Goal: Register for event/course

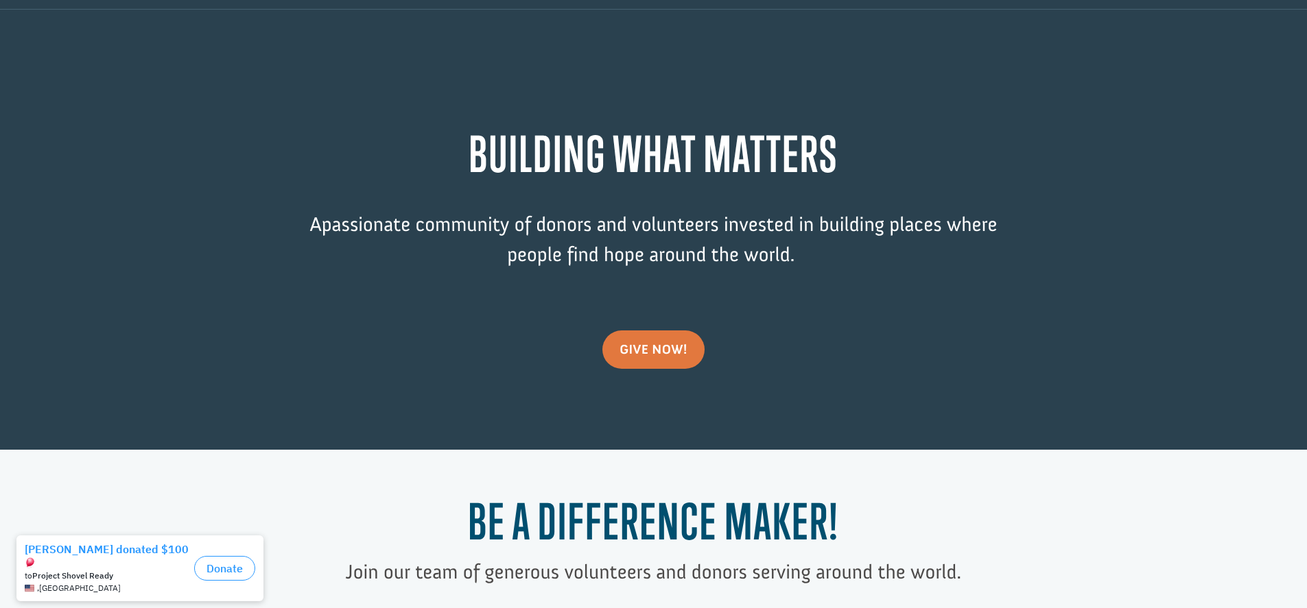
scroll to position [4, 0]
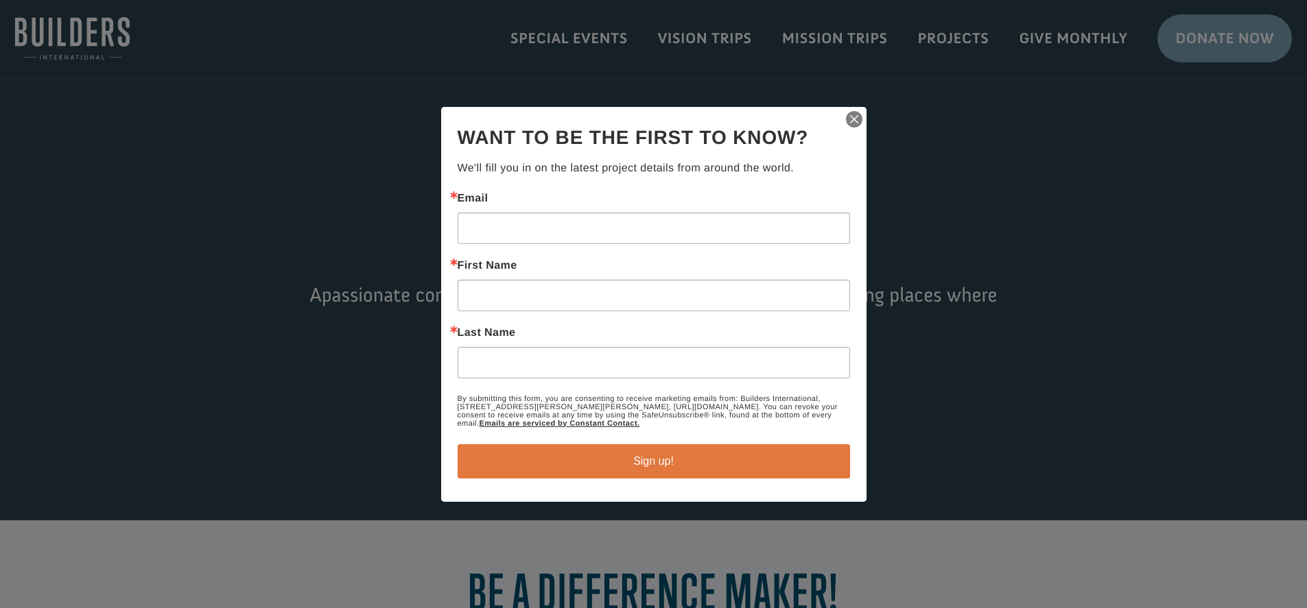
click at [852, 110] on img "button" at bounding box center [853, 119] width 19 height 19
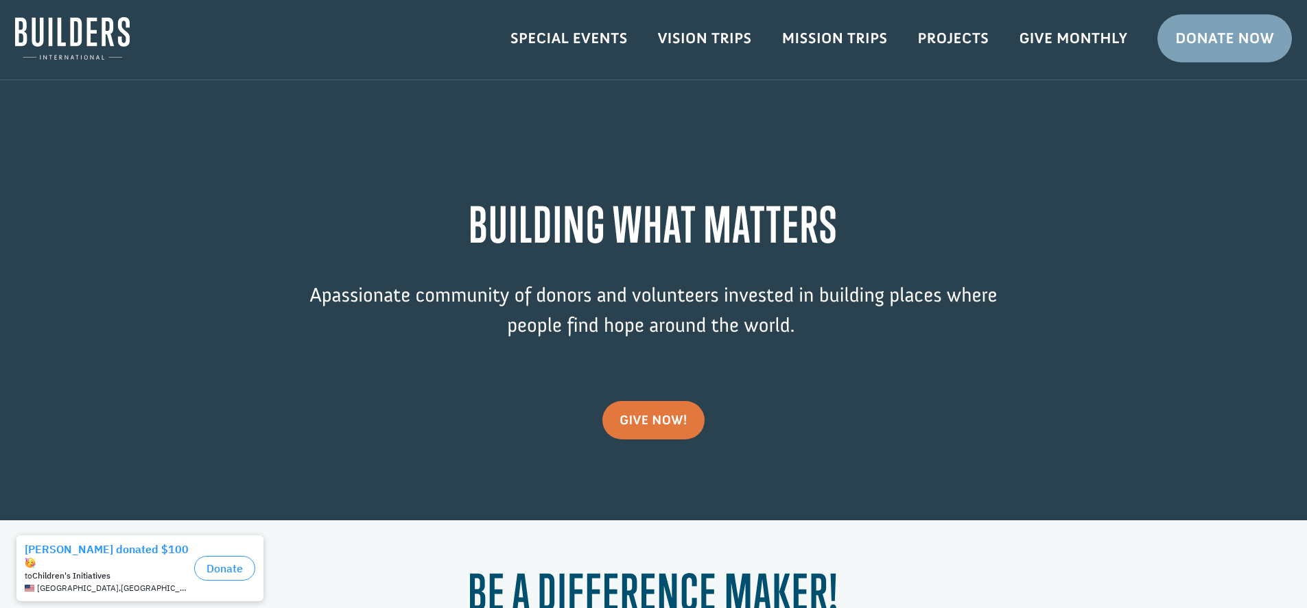
click at [577, 43] on link "Special Events" at bounding box center [568, 39] width 147 height 40
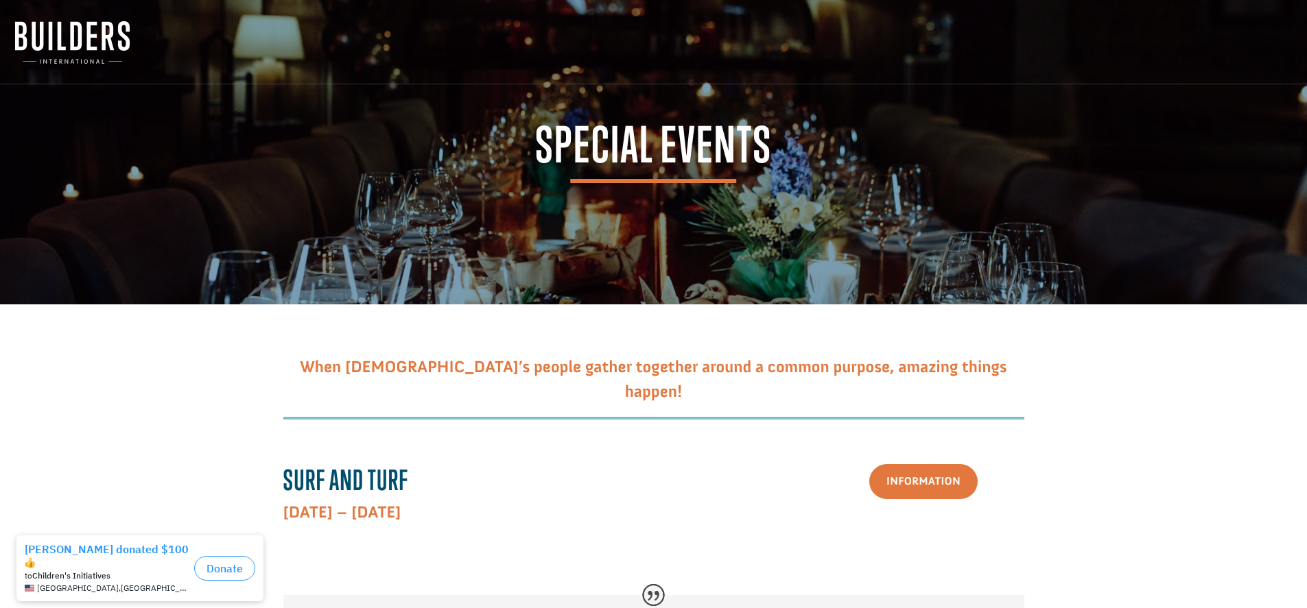
click at [917, 488] on link "Information" at bounding box center [923, 481] width 108 height 35
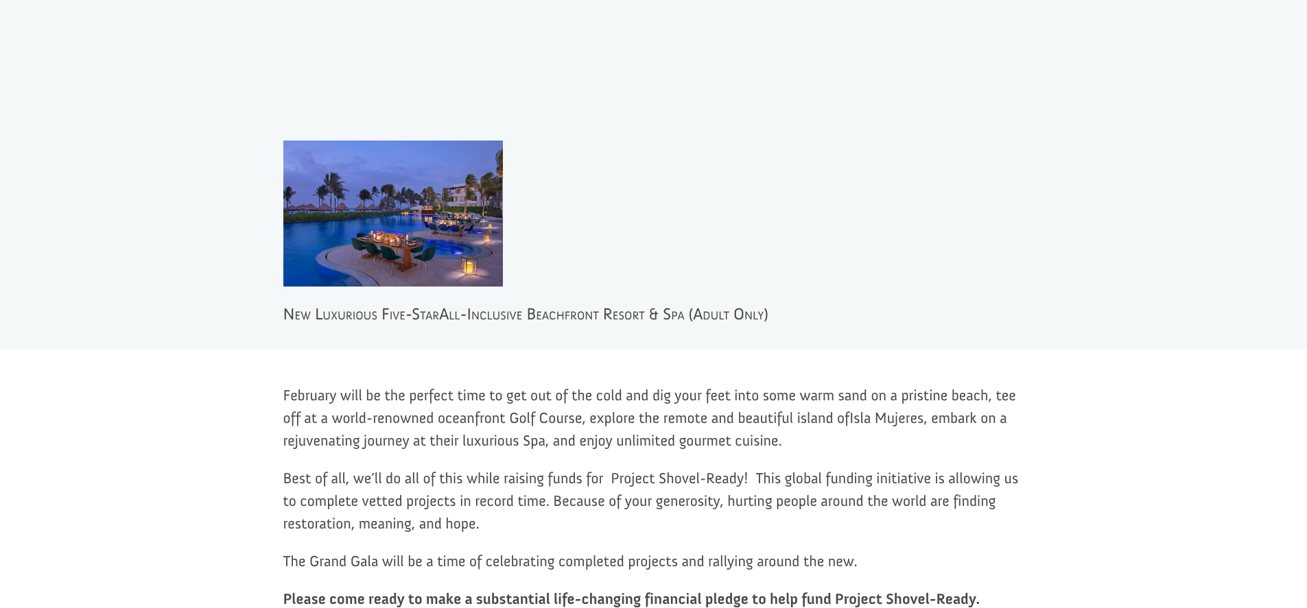
scroll to position [910, 0]
